Goal: Information Seeking & Learning: Learn about a topic

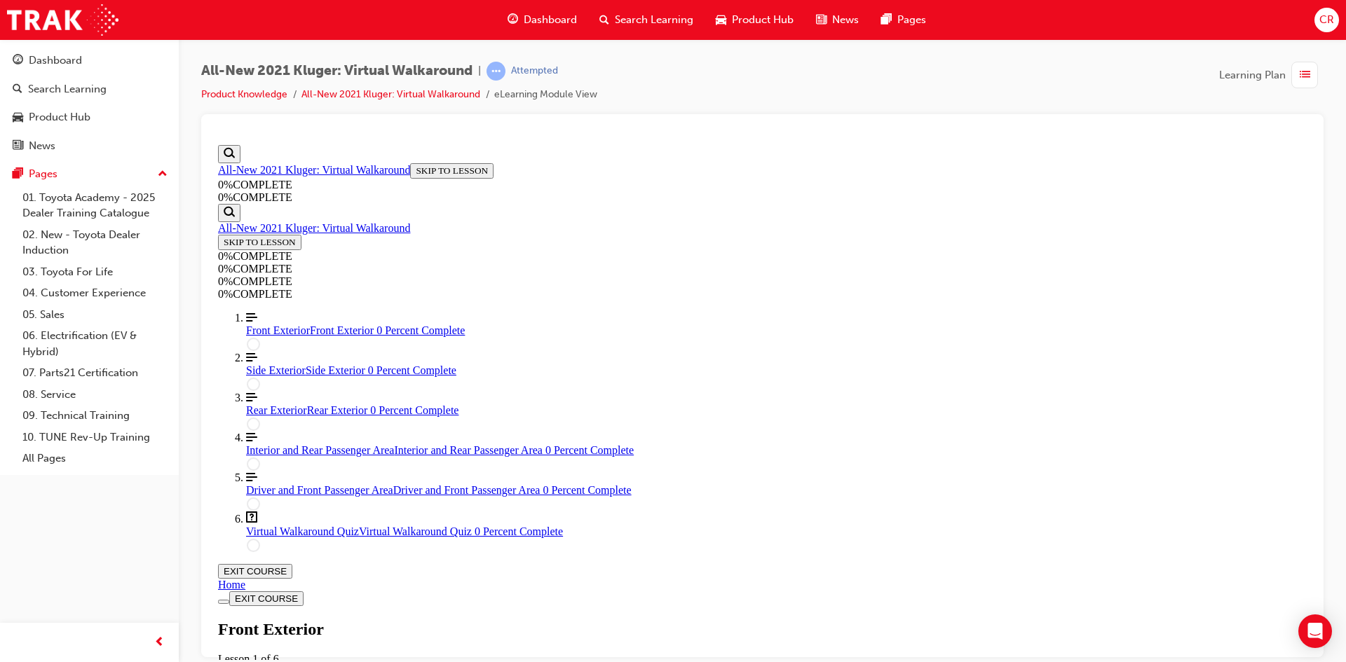
scroll to position [48, 0]
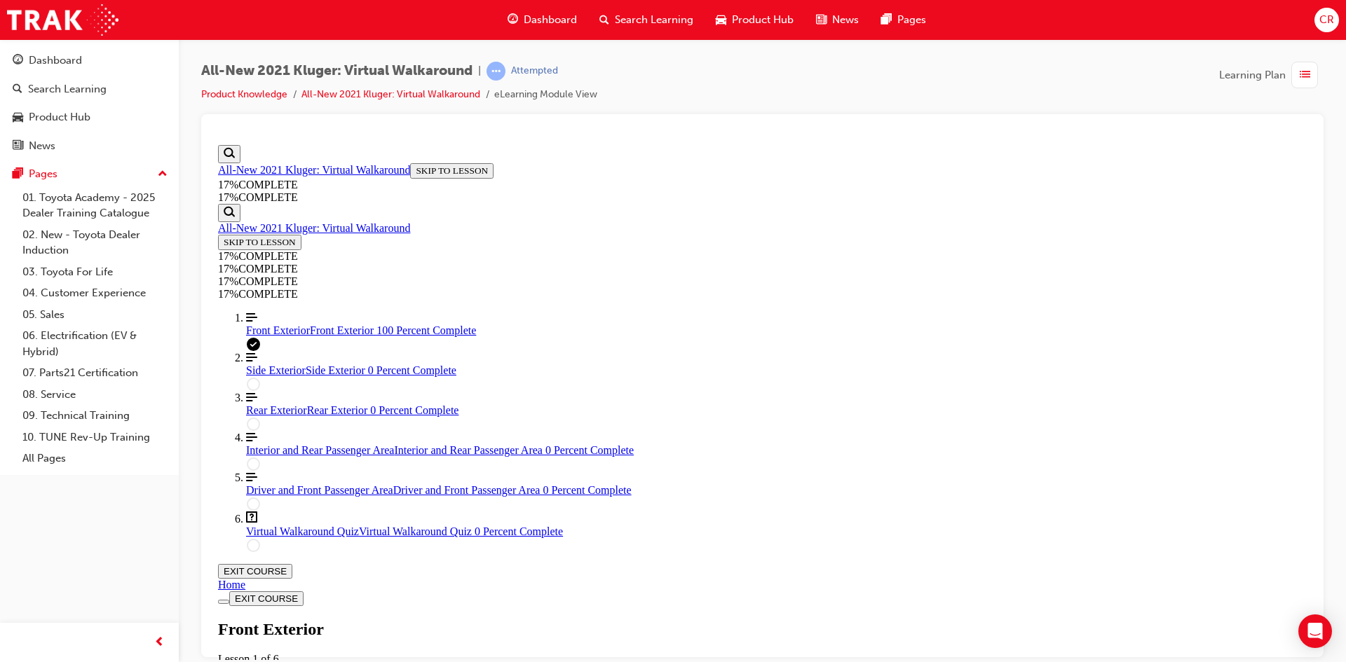
drag, startPoint x: 735, startPoint y: 359, endPoint x: 735, endPoint y: 300, distance: 58.9
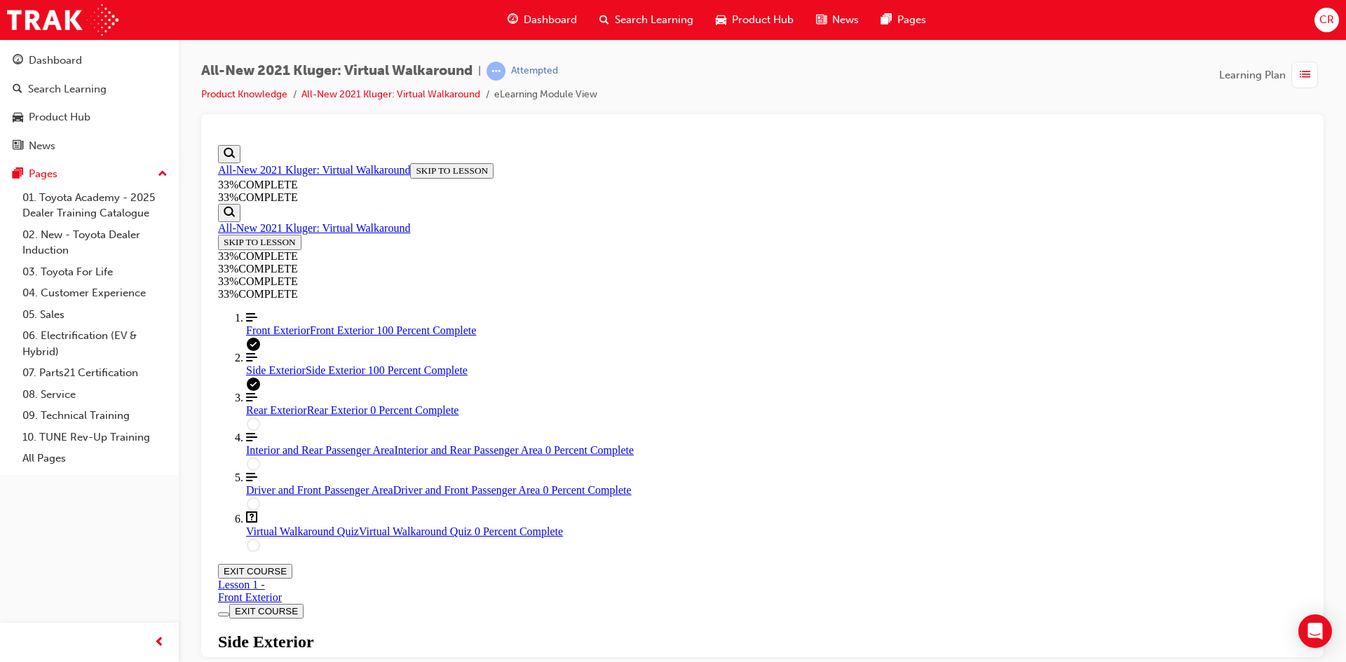
scroll to position [881, 0]
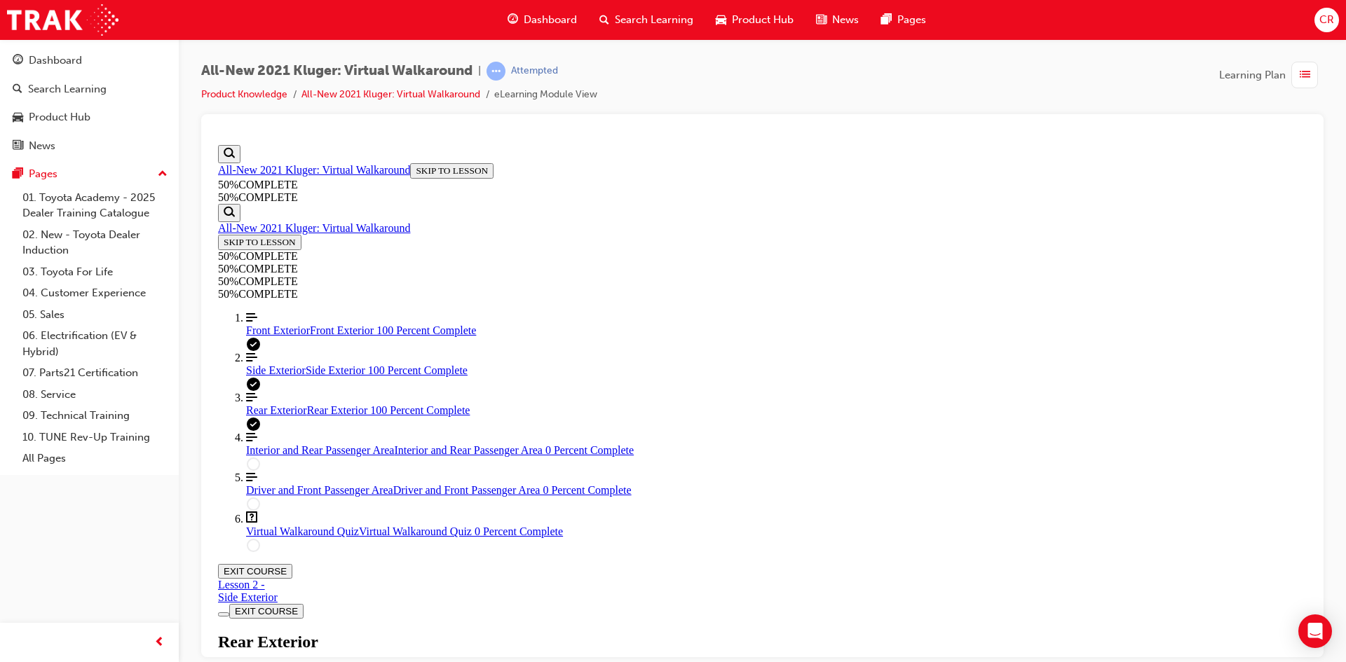
scroll to position [802, 0]
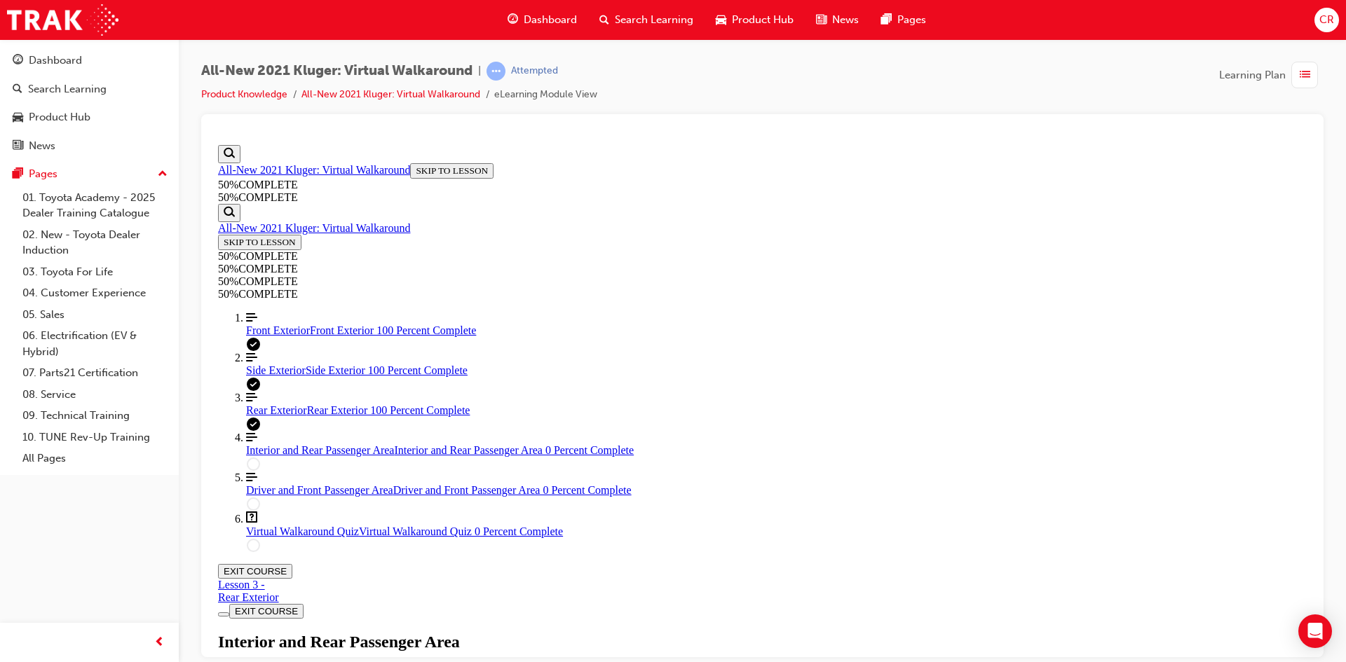
scroll to position [329, 0]
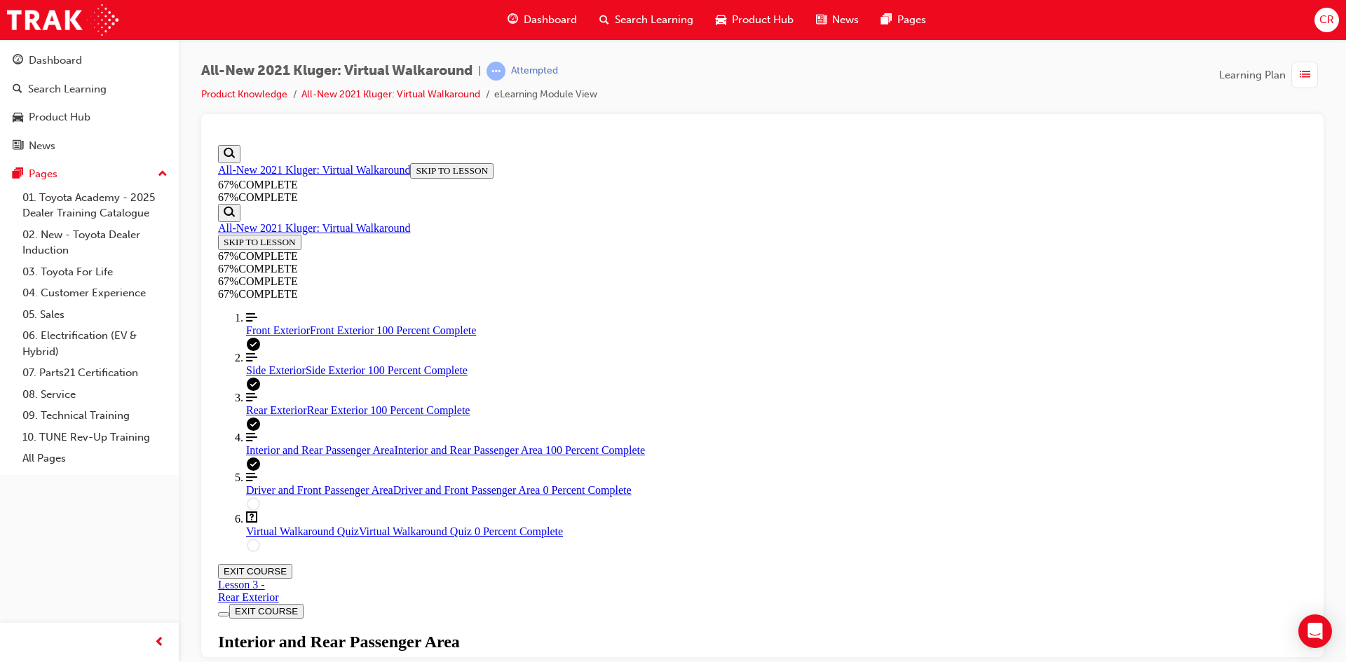
scroll to position [750, 0]
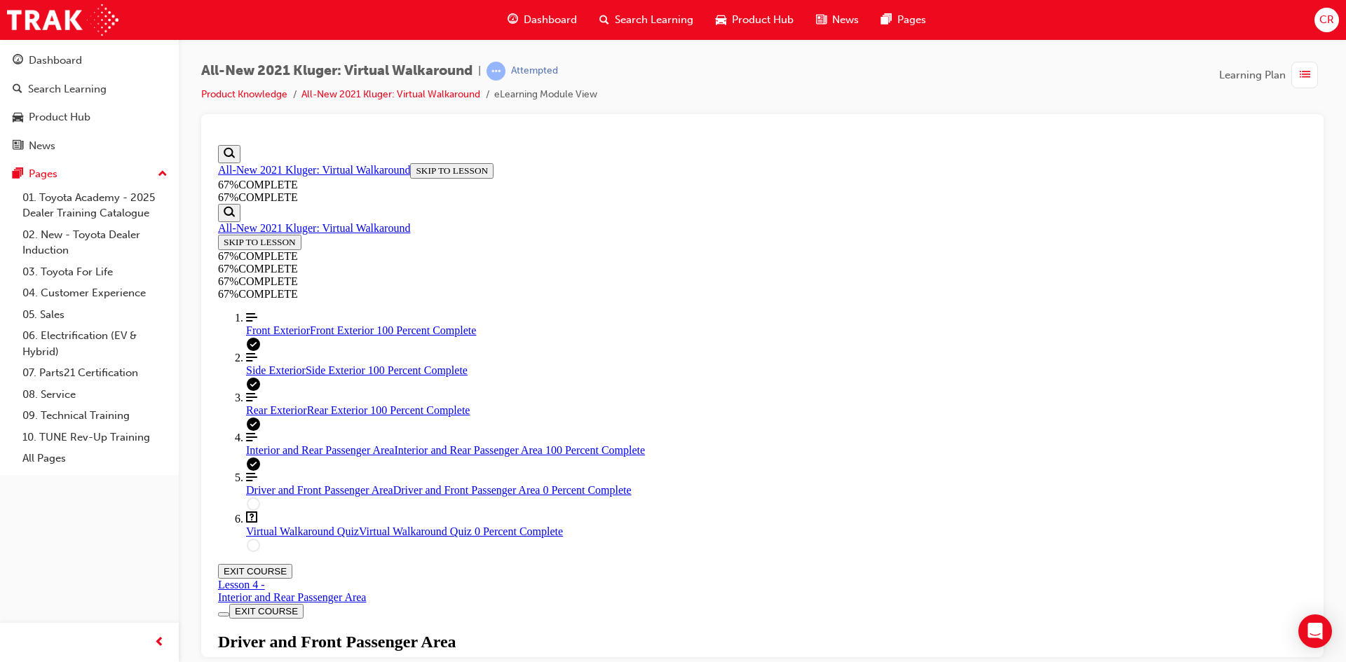
scroll to position [259, 0]
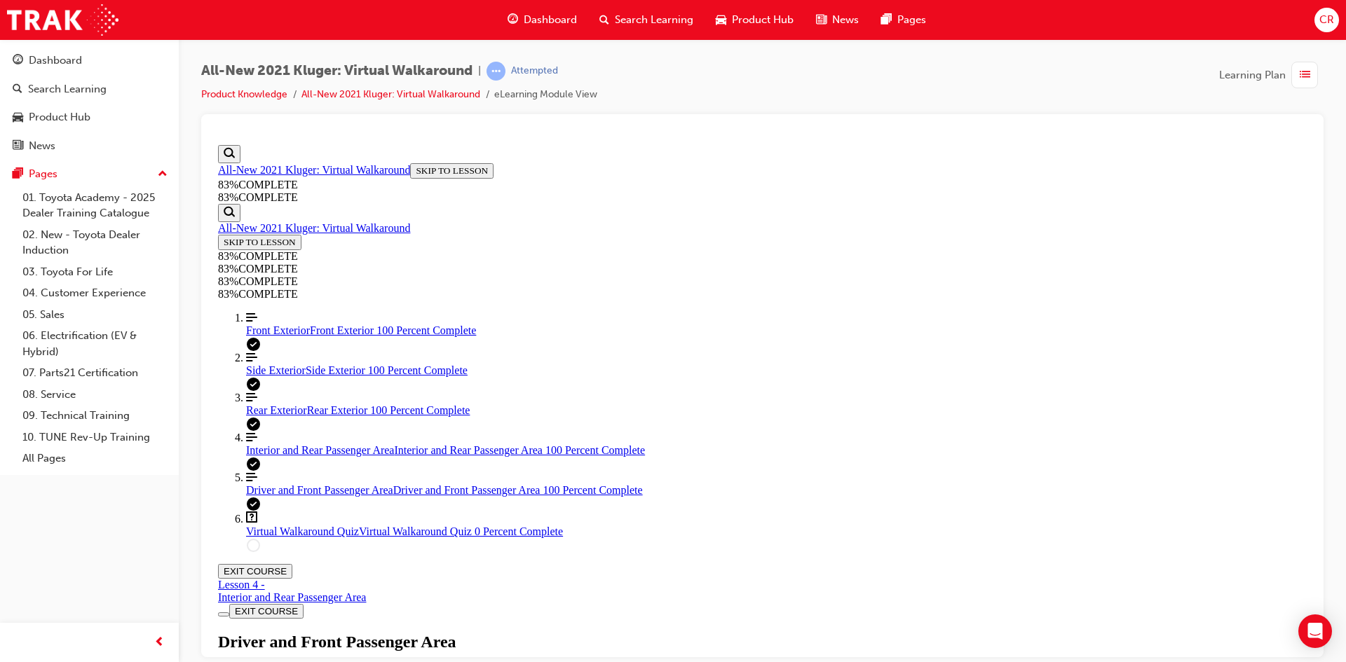
scroll to position [694, 0]
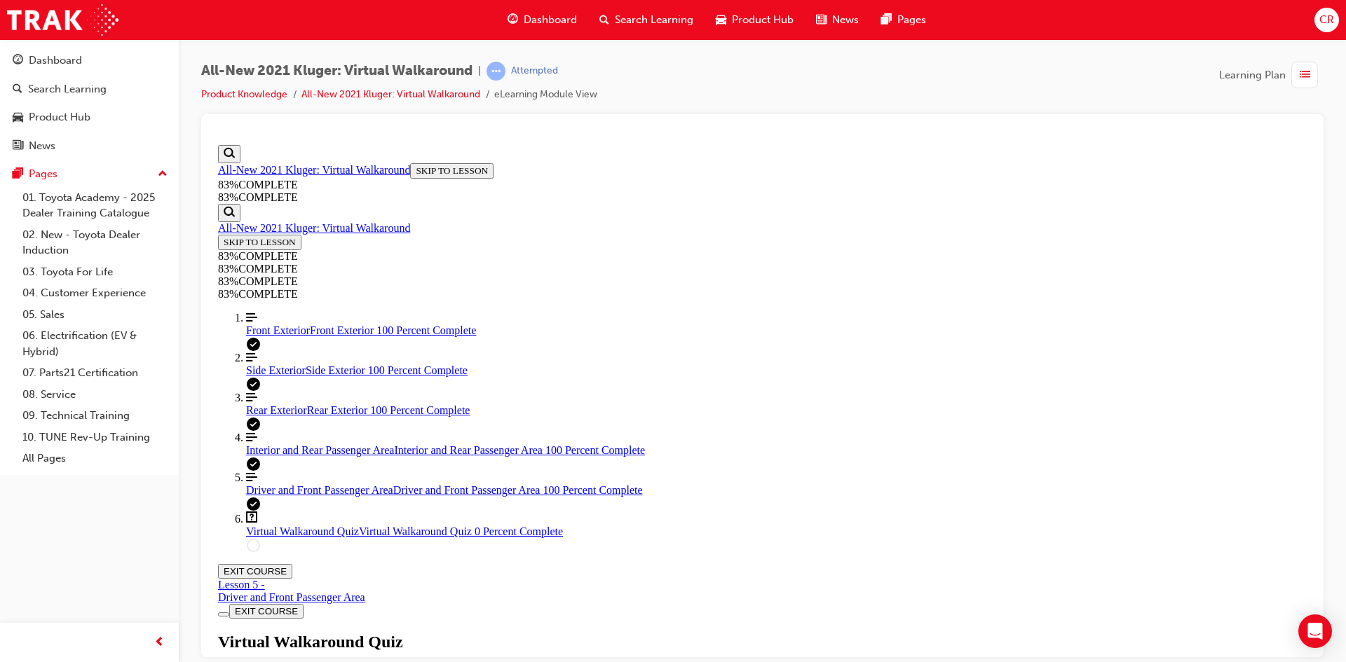
scroll to position [48, 0]
